Goal: Use online tool/utility: Use online tool/utility

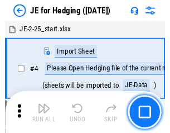
scroll to position [2, 0]
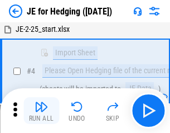
click at [41, 111] on img "button" at bounding box center [41, 106] width 13 height 13
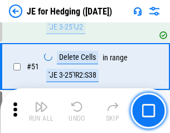
scroll to position [724, 0]
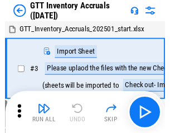
scroll to position [2, 0]
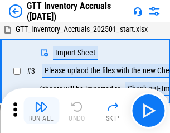
click at [41, 111] on img "button" at bounding box center [41, 106] width 13 height 13
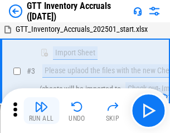
click at [41, 111] on img "button" at bounding box center [41, 106] width 13 height 13
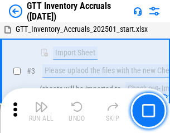
scroll to position [72, 0]
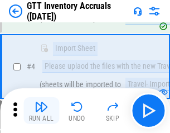
click at [41, 111] on img "button" at bounding box center [41, 106] width 13 height 13
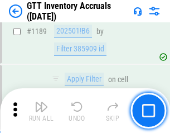
scroll to position [9127, 0]
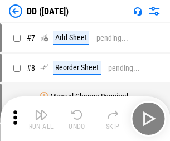
click at [41, 119] on img "button" at bounding box center [41, 114] width 13 height 13
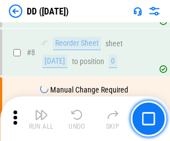
scroll to position [108, 0]
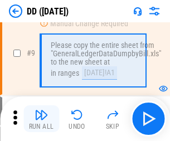
click at [41, 119] on img "button" at bounding box center [41, 114] width 13 height 13
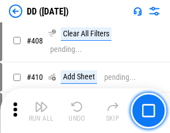
scroll to position [5001, 0]
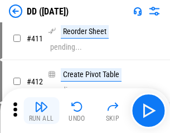
click at [41, 111] on img "button" at bounding box center [41, 106] width 13 height 13
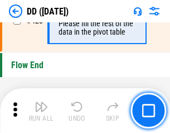
scroll to position [5350, 0]
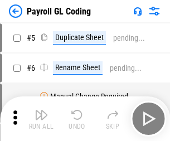
click at [41, 119] on img "button" at bounding box center [41, 114] width 13 height 13
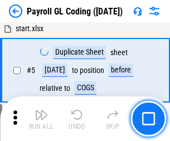
scroll to position [134, 0]
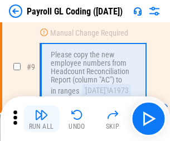
click at [41, 119] on img "button" at bounding box center [41, 114] width 13 height 13
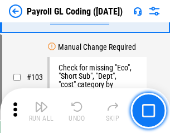
scroll to position [2622, 0]
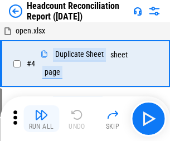
click at [41, 119] on img "button" at bounding box center [41, 114] width 13 height 13
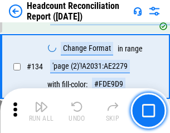
scroll to position [1344, 0]
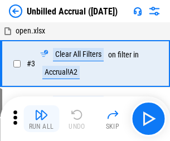
click at [41, 119] on img "button" at bounding box center [41, 114] width 13 height 13
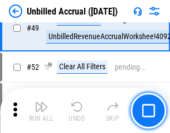
scroll to position [1014, 0]
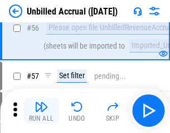
click at [41, 111] on img "button" at bounding box center [41, 106] width 13 height 13
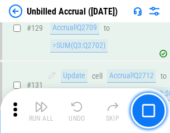
scroll to position [3329, 0]
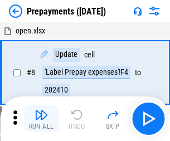
click at [41, 119] on img "button" at bounding box center [41, 114] width 13 height 13
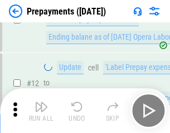
scroll to position [70, 0]
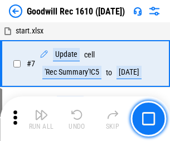
scroll to position [191, 0]
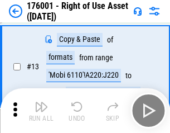
scroll to position [72, 0]
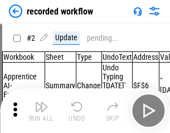
click at [41, 111] on img "button" at bounding box center [41, 106] width 13 height 13
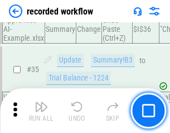
scroll to position [3494, 0]
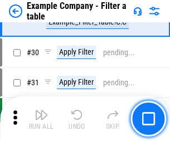
scroll to position [1023, 0]
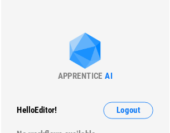
scroll to position [17, 0]
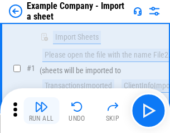
click at [41, 111] on img "button" at bounding box center [41, 106] width 13 height 13
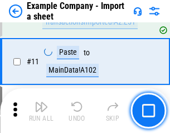
scroll to position [247, 0]
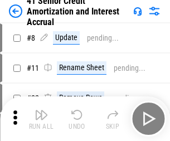
click at [41, 111] on img "button" at bounding box center [41, 114] width 13 height 13
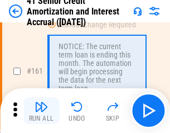
click at [41, 111] on img "button" at bounding box center [41, 106] width 13 height 13
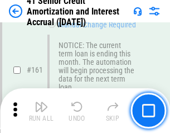
scroll to position [1195, 0]
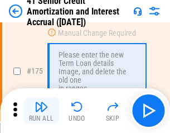
click at [41, 111] on img "button" at bounding box center [41, 106] width 13 height 13
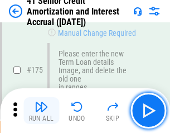
scroll to position [1309, 0]
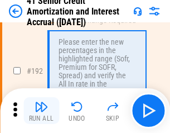
click at [41, 111] on img "button" at bounding box center [41, 106] width 13 height 13
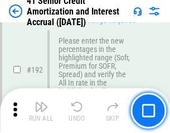
scroll to position [1426, 0]
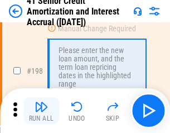
click at [41, 111] on img "button" at bounding box center [41, 106] width 13 height 13
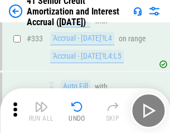
scroll to position [2855, 0]
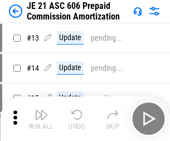
click at [41, 111] on img "button" at bounding box center [41, 114] width 13 height 13
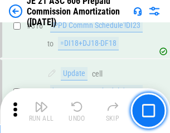
scroll to position [2087, 0]
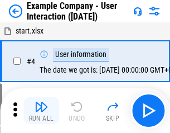
click at [41, 111] on img "button" at bounding box center [41, 106] width 13 height 13
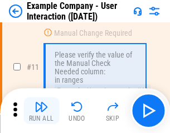
click at [41, 111] on img "button" at bounding box center [41, 106] width 13 height 13
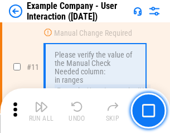
scroll to position [242, 0]
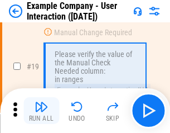
click at [41, 111] on img "button" at bounding box center [41, 106] width 13 height 13
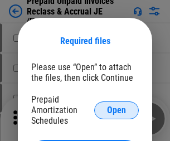
click at [117, 110] on span "Open" at bounding box center [116, 110] width 19 height 9
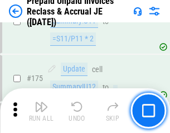
scroll to position [1509, 0]
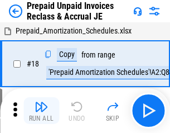
click at [41, 111] on img "button" at bounding box center [41, 106] width 13 height 13
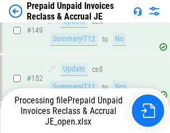
scroll to position [972, 0]
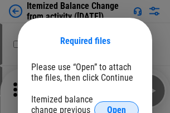
click at [117, 106] on span "Open" at bounding box center [116, 110] width 19 height 9
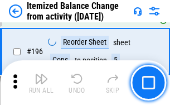
scroll to position [2151, 0]
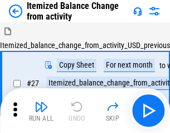
scroll to position [17, 0]
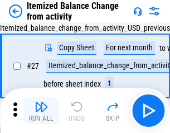
click at [41, 111] on img "button" at bounding box center [41, 106] width 13 height 13
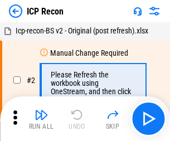
scroll to position [5, 0]
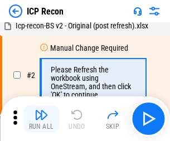
click at [41, 119] on img "button" at bounding box center [41, 114] width 13 height 13
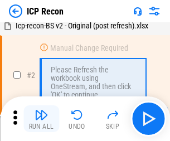
click at [41, 119] on img "button" at bounding box center [41, 114] width 13 height 13
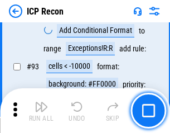
scroll to position [1176, 0]
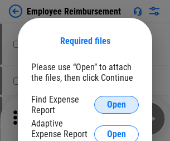
click at [117, 105] on span "Open" at bounding box center [116, 105] width 19 height 9
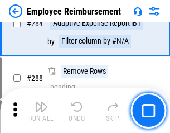
scroll to position [3038, 0]
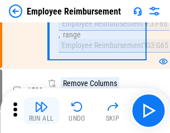
click at [41, 111] on img "button" at bounding box center [41, 106] width 13 height 13
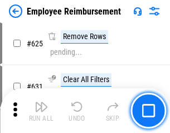
scroll to position [6692, 0]
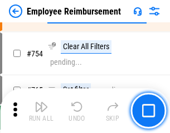
click at [41, 111] on img "button" at bounding box center [41, 106] width 13 height 13
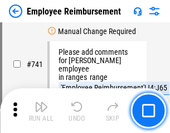
scroll to position [7842, 0]
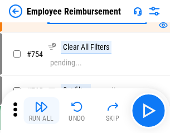
click at [41, 111] on img "button" at bounding box center [41, 106] width 13 height 13
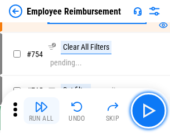
click at [41, 111] on img "button" at bounding box center [41, 106] width 13 height 13
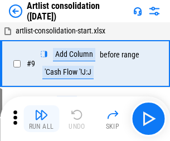
click at [41, 119] on img "button" at bounding box center [41, 114] width 13 height 13
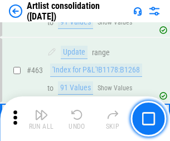
scroll to position [4894, 0]
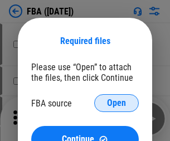
click at [117, 103] on span "Open" at bounding box center [116, 103] width 19 height 9
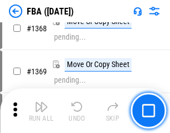
scroll to position [12004, 0]
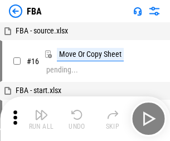
scroll to position [11, 0]
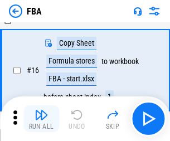
click at [41, 119] on img "button" at bounding box center [41, 114] width 13 height 13
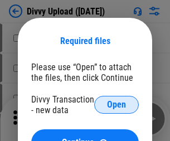
click at [117, 105] on span "Open" at bounding box center [116, 105] width 19 height 9
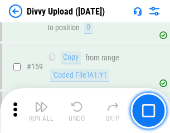
scroll to position [1157, 0]
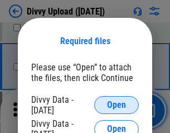
click at [117, 105] on span "Open" at bounding box center [116, 105] width 19 height 9
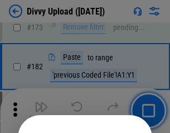
scroll to position [1255, 0]
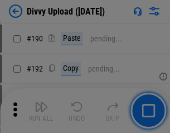
scroll to position [1411, 0]
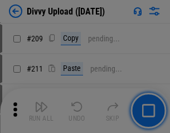
scroll to position [1899, 0]
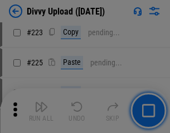
scroll to position [2231, 0]
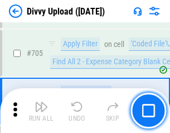
scroll to position [7646, 0]
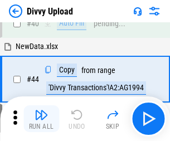
click at [41, 119] on img "button" at bounding box center [41, 114] width 13 height 13
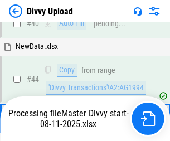
scroll to position [123, 0]
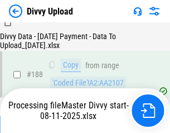
scroll to position [1316, 0]
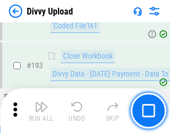
scroll to position [1497, 0]
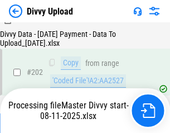
scroll to position [1809, 0]
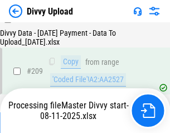
scroll to position [2055, 0]
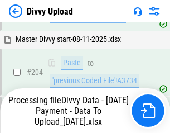
scroll to position [1990, 0]
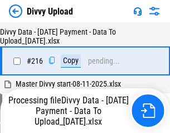
scroll to position [2302, 0]
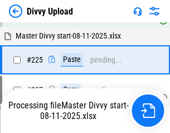
scroll to position [2653, 0]
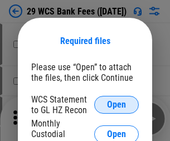
click at [117, 105] on span "Open" at bounding box center [116, 105] width 19 height 9
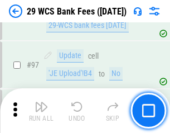
scroll to position [1089, 0]
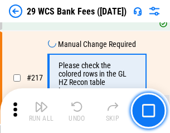
click at [41, 111] on img "button" at bounding box center [41, 106] width 13 height 13
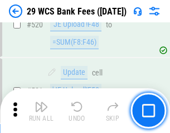
scroll to position [5768, 0]
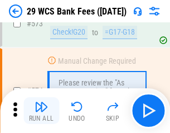
click at [41, 111] on img "button" at bounding box center [41, 106] width 13 height 13
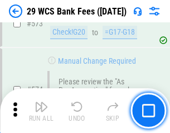
scroll to position [6190, 0]
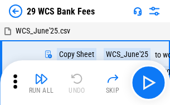
scroll to position [20, 0]
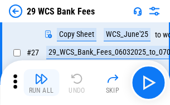
click at [41, 83] on img "button" at bounding box center [41, 78] width 13 height 13
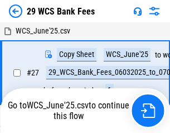
scroll to position [6, 0]
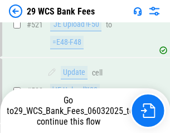
scroll to position [6112, 0]
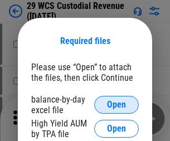
click at [117, 105] on span "Open" at bounding box center [116, 105] width 19 height 9
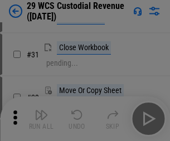
scroll to position [240, 0]
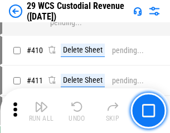
scroll to position [5177, 0]
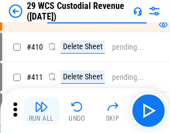
click at [41, 111] on img "button" at bounding box center [41, 106] width 13 height 13
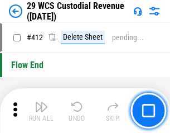
scroll to position [5338, 0]
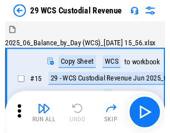
scroll to position [27, 0]
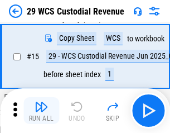
click at [41, 111] on img "button" at bounding box center [41, 106] width 13 height 13
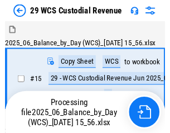
scroll to position [27, 0]
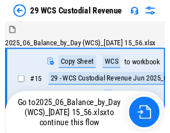
scroll to position [21, 0]
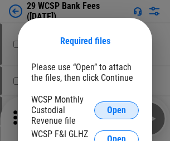
click at [117, 110] on span "Open" at bounding box center [116, 110] width 19 height 9
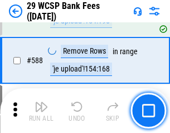
scroll to position [4400, 0]
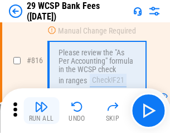
click at [41, 111] on img "button" at bounding box center [41, 106] width 13 height 13
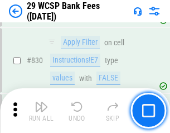
scroll to position [7092, 0]
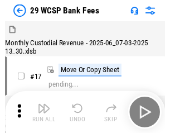
scroll to position [27, 0]
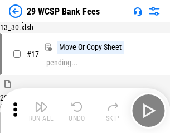
click at [41, 111] on img "button" at bounding box center [41, 106] width 13 height 13
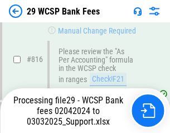
scroll to position [6816, 0]
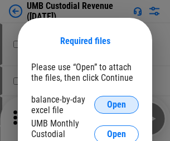
click at [117, 105] on span "Open" at bounding box center [116, 105] width 19 height 9
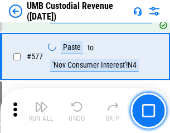
scroll to position [5213, 0]
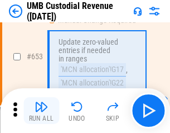
click at [41, 111] on img "button" at bounding box center [41, 106] width 13 height 13
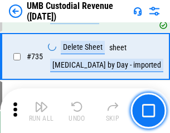
scroll to position [6835, 0]
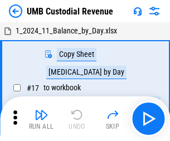
scroll to position [8, 0]
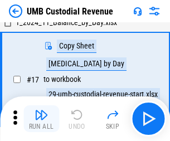
click at [41, 119] on img "button" at bounding box center [41, 114] width 13 height 13
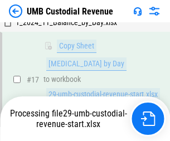
scroll to position [221, 0]
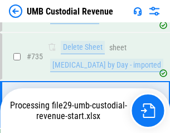
scroll to position [6809, 0]
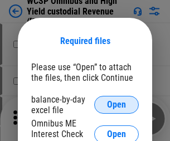
click at [117, 105] on span "Open" at bounding box center [116, 105] width 19 height 9
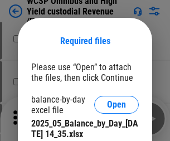
scroll to position [487, 0]
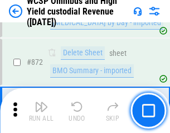
scroll to position [9460, 0]
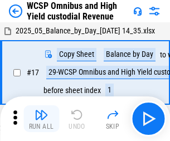
click at [41, 111] on img "button" at bounding box center [41, 114] width 13 height 13
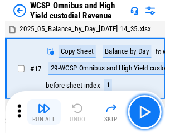
scroll to position [6, 0]
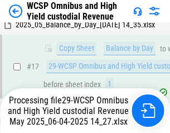
scroll to position [233, 0]
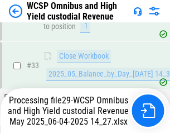
scroll to position [553, 0]
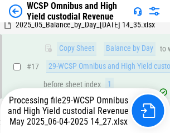
scroll to position [233, 0]
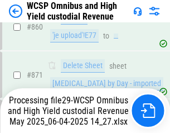
scroll to position [9434, 0]
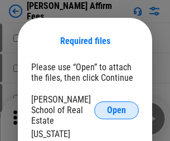
click at [117, 106] on span "Open" at bounding box center [116, 110] width 19 height 9
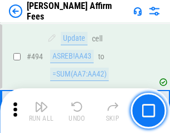
scroll to position [3039, 0]
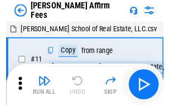
scroll to position [11, 0]
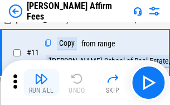
click at [41, 83] on img "button" at bounding box center [41, 78] width 13 height 13
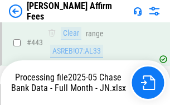
scroll to position [2931, 0]
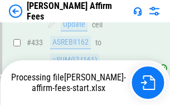
scroll to position [2931, 0]
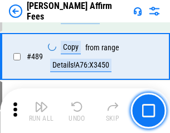
scroll to position [2917, 0]
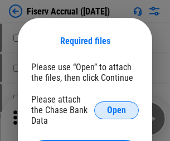
click at [117, 106] on span "Open" at bounding box center [116, 110] width 19 height 9
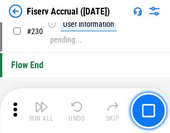
scroll to position [3542, 0]
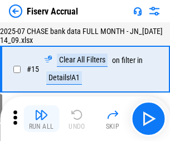
click at [41, 119] on img "button" at bounding box center [41, 114] width 13 height 13
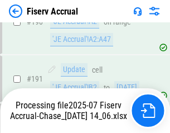
scroll to position [2873, 0]
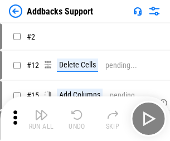
click at [41, 111] on img "button" at bounding box center [41, 114] width 13 height 13
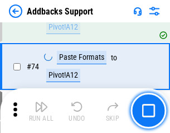
scroll to position [814, 0]
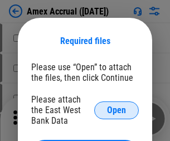
click at [117, 110] on span "Open" at bounding box center [116, 110] width 19 height 9
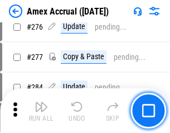
scroll to position [2910, 0]
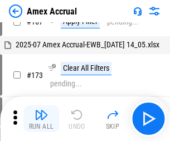
click at [41, 119] on img "button" at bounding box center [41, 114] width 13 height 13
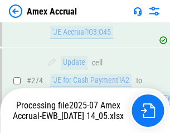
scroll to position [3258, 0]
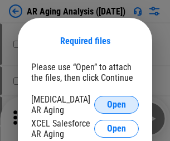
click at [117, 103] on span "Open" at bounding box center [116, 105] width 19 height 9
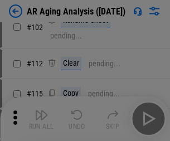
scroll to position [154, 0]
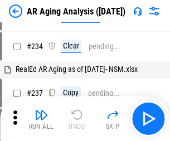
scroll to position [11, 0]
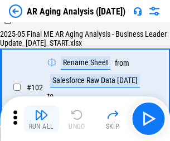
click at [41, 119] on img "button" at bounding box center [41, 114] width 13 height 13
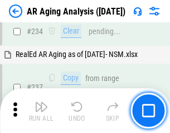
scroll to position [1733, 0]
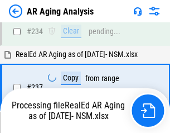
scroll to position [1766, 0]
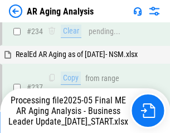
scroll to position [1720, 0]
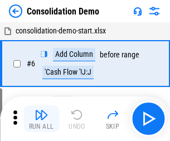
click at [41, 119] on img "button" at bounding box center [41, 114] width 13 height 13
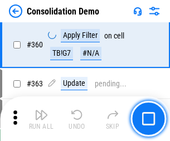
scroll to position [3746, 0]
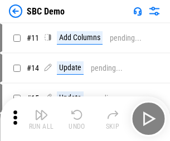
click at [41, 119] on img "button" at bounding box center [41, 114] width 13 height 13
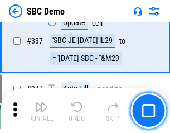
scroll to position [2940, 0]
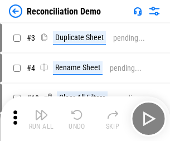
click at [41, 119] on img "button" at bounding box center [41, 114] width 13 height 13
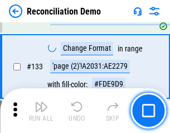
scroll to position [1327, 0]
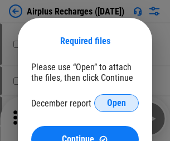
click at [117, 103] on span "Open" at bounding box center [116, 103] width 19 height 9
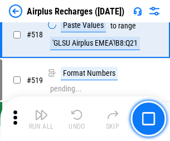
scroll to position [4810, 0]
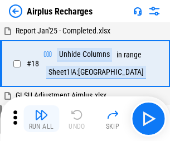
click at [41, 119] on img "button" at bounding box center [41, 114] width 13 height 13
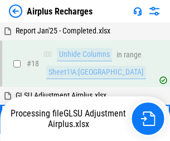
scroll to position [49, 0]
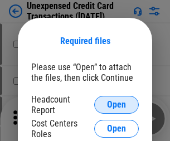
click at [117, 105] on span "Open" at bounding box center [116, 105] width 19 height 9
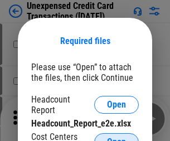
click at [117, 138] on span "Open" at bounding box center [116, 142] width 19 height 9
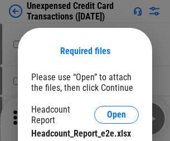
scroll to position [10, 0]
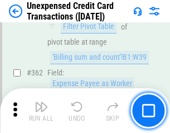
scroll to position [2874, 0]
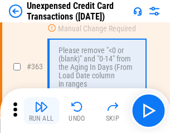
click at [41, 111] on img "button" at bounding box center [41, 106] width 13 height 13
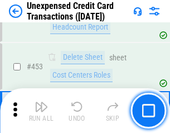
scroll to position [3812, 0]
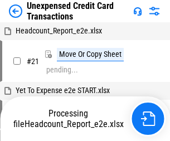
scroll to position [17, 0]
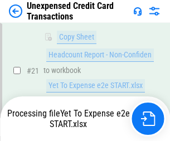
scroll to position [182, 0]
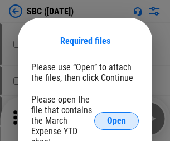
click at [117, 121] on span "Open" at bounding box center [116, 121] width 19 height 9
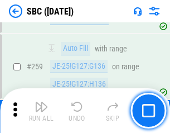
scroll to position [2184, 0]
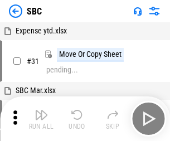
scroll to position [11, 0]
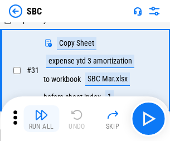
click at [41, 119] on img "button" at bounding box center [41, 114] width 13 height 13
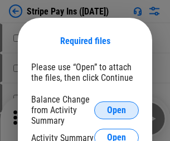
click at [117, 110] on span "Open" at bounding box center [116, 110] width 19 height 9
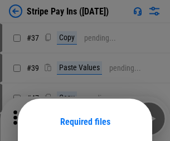
scroll to position [81, 0]
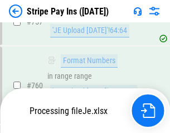
scroll to position [5886, 0]
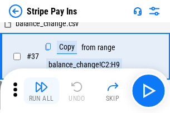
click at [41, 91] on img "button" at bounding box center [41, 86] width 13 height 13
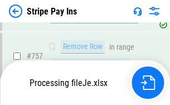
scroll to position [5861, 0]
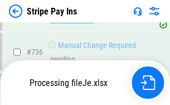
scroll to position [5861, 0]
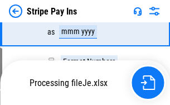
scroll to position [5861, 0]
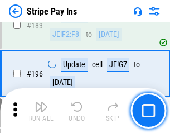
scroll to position [1513, 0]
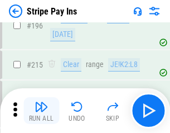
click at [41, 111] on img "button" at bounding box center [41, 106] width 13 height 13
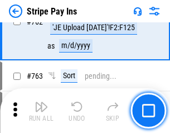
scroll to position [5847, 0]
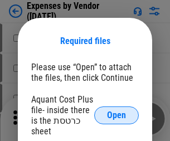
click at [117, 116] on span "Open" at bounding box center [116, 115] width 19 height 9
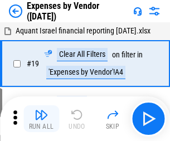
click at [41, 119] on img "button" at bounding box center [41, 114] width 13 height 13
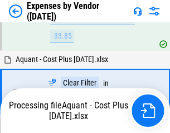
scroll to position [1102, 0]
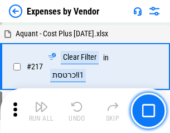
scroll to position [1148, 0]
